Goal: Task Accomplishment & Management: Manage account settings

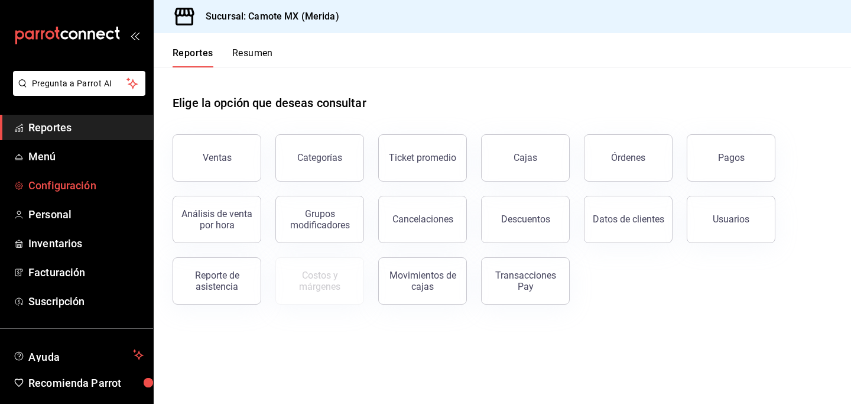
click at [54, 187] on span "Configuración" at bounding box center [85, 185] width 115 height 16
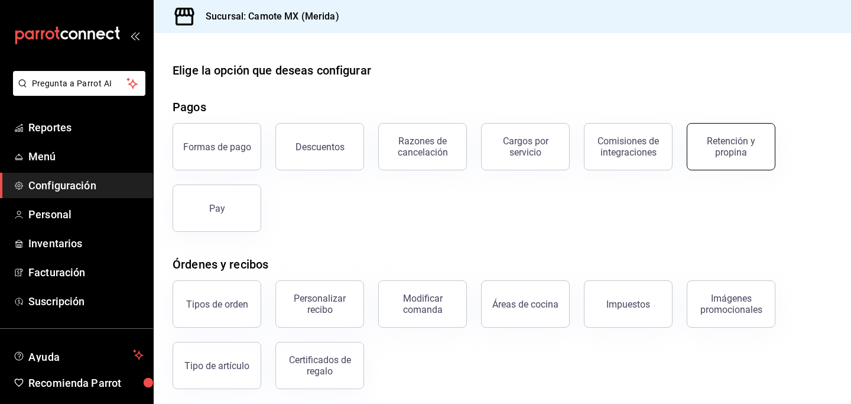
click at [717, 163] on button "Retención y propina" at bounding box center [731, 146] width 89 height 47
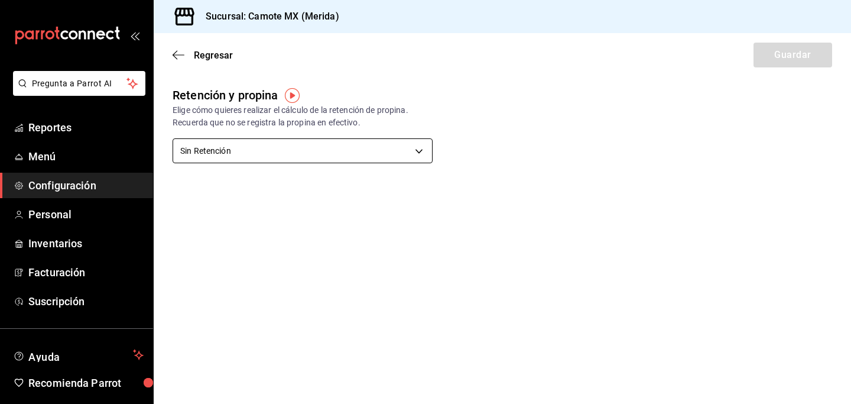
click at [421, 150] on body "Pregunta a Parrot AI Reportes Menú Configuración Personal Inventarios Facturaci…" at bounding box center [425, 202] width 851 height 404
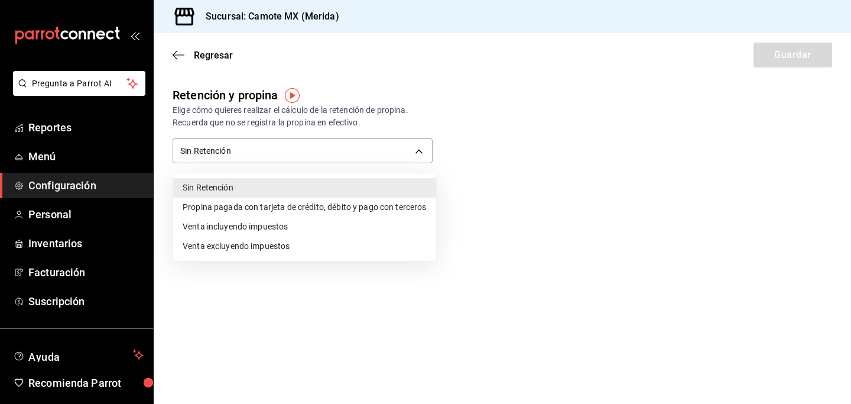
click at [522, 200] on div at bounding box center [425, 202] width 851 height 404
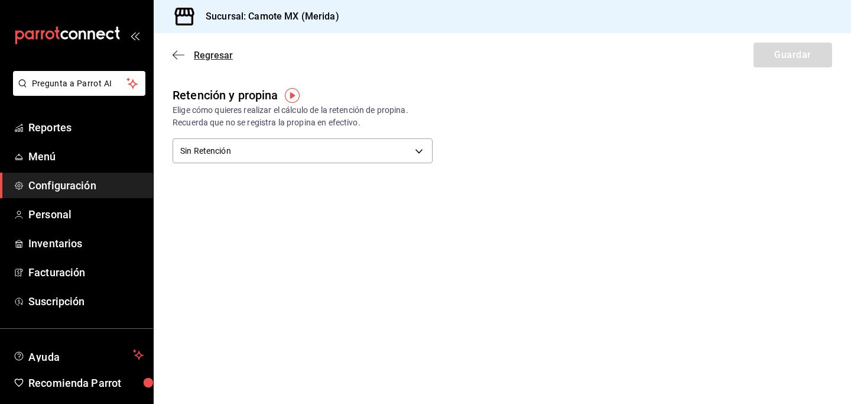
click at [177, 56] on icon "button" at bounding box center [179, 55] width 12 height 11
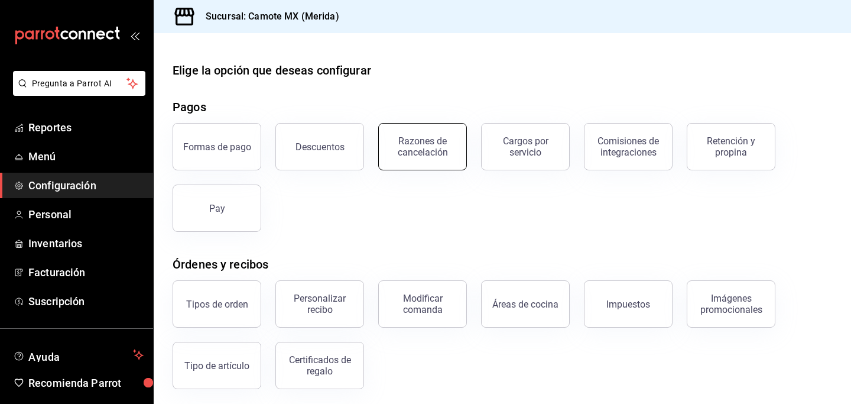
click at [415, 138] on div "Razones de cancelación" at bounding box center [422, 146] width 73 height 22
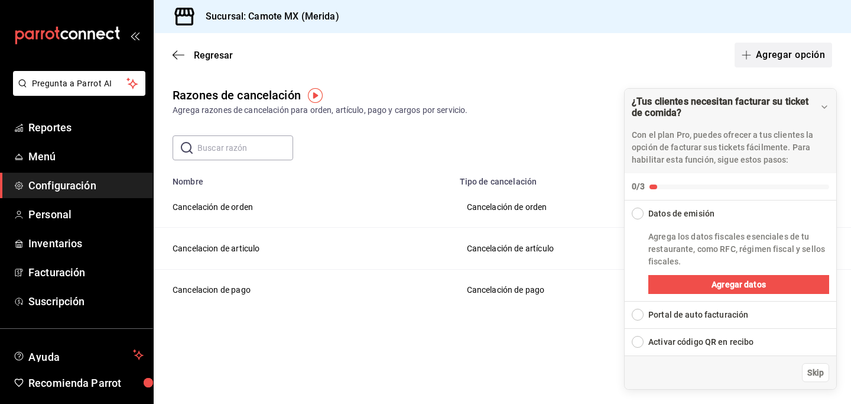
click at [784, 56] on button "Agregar opción" at bounding box center [784, 55] width 98 height 25
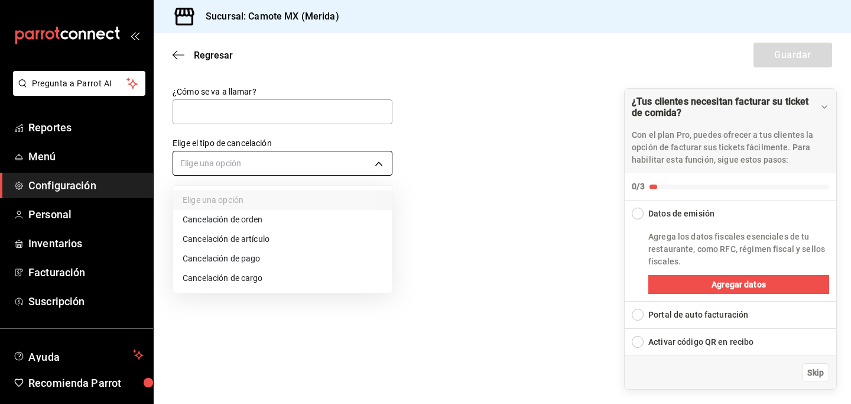
click at [379, 163] on body "Pregunta a Parrot AI Reportes Menú Configuración Personal Inventarios Facturaci…" at bounding box center [425, 202] width 851 height 404
click at [460, 202] on div at bounding box center [425, 202] width 851 height 404
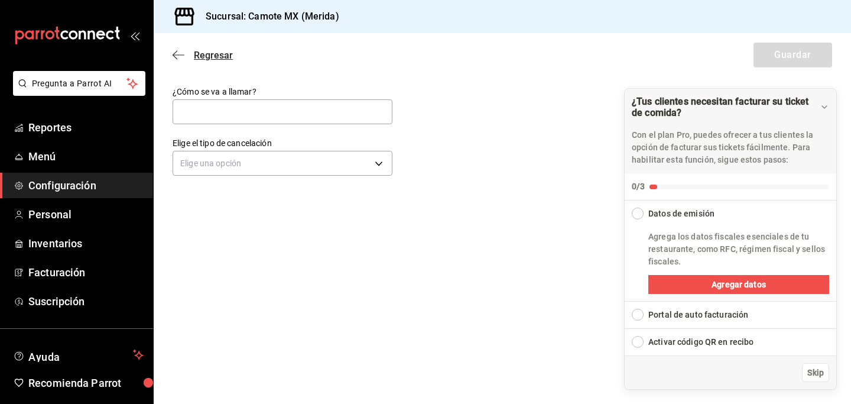
click at [178, 51] on icon "button" at bounding box center [179, 55] width 12 height 11
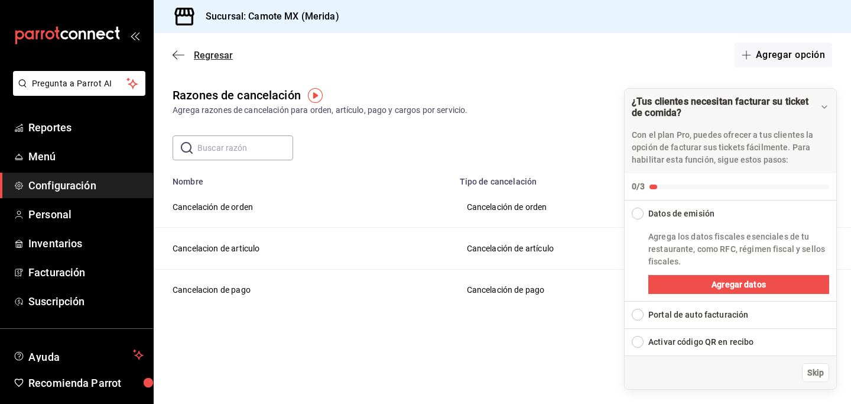
click at [179, 52] on icon "button" at bounding box center [179, 55] width 12 height 11
